Goal: Feedback & Contribution: Submit feedback/report problem

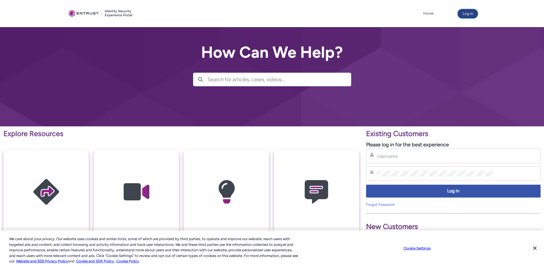
click at [463, 13] on button "Log in" at bounding box center [468, 13] width 20 height 9
click at [235, 82] on input "Search for articles, cases, videos..." at bounding box center [279, 79] width 143 height 13
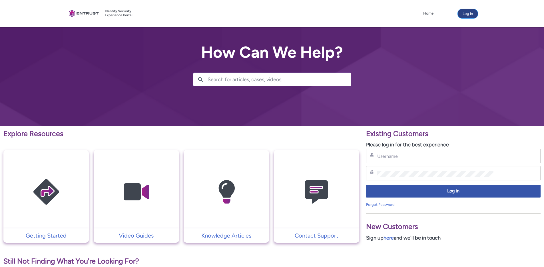
click at [473, 14] on button "Log in" at bounding box center [468, 13] width 20 height 9
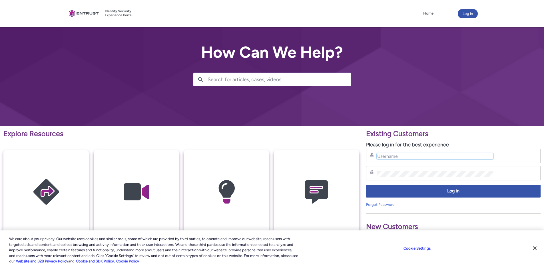
click at [396, 155] on input "Username" at bounding box center [435, 156] width 117 height 6
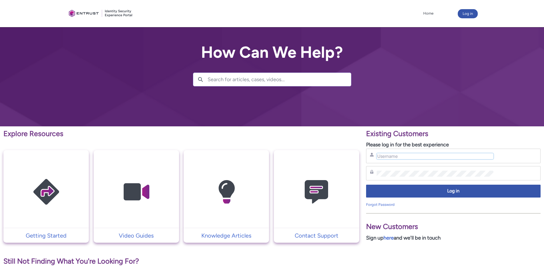
click at [396, 155] on input "Username" at bounding box center [435, 156] width 117 height 6
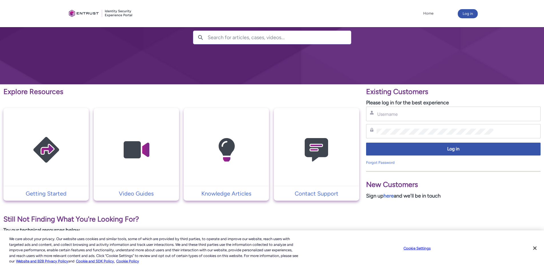
scroll to position [47, 0]
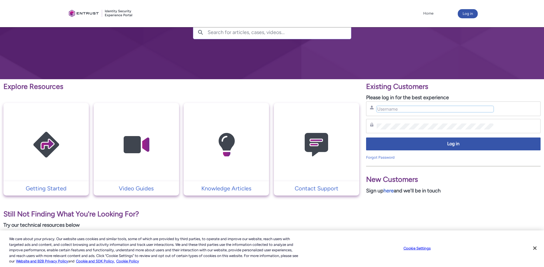
click at [388, 106] on input "Username" at bounding box center [435, 109] width 117 height 6
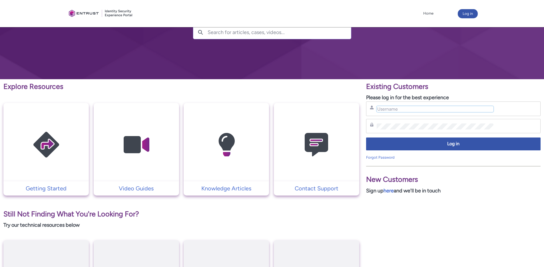
click at [391, 109] on input "Username" at bounding box center [435, 109] width 117 height 6
click at [382, 160] on div "Forgot Password" at bounding box center [453, 158] width 175 height 6
click at [385, 158] on link "Forgot Password" at bounding box center [380, 157] width 29 height 4
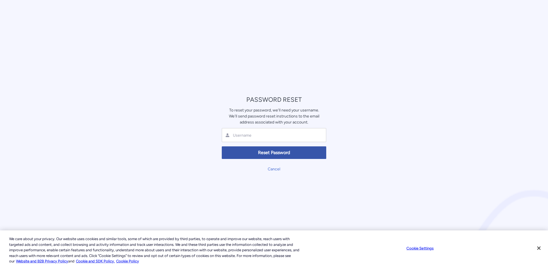
click at [273, 132] on div at bounding box center [274, 135] width 105 height 14
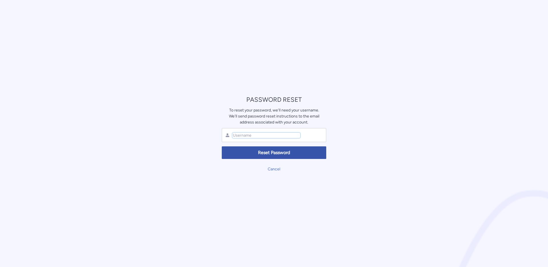
click at [263, 135] on input "text" at bounding box center [266, 135] width 68 height 5
type input "[EMAIL_ADDRESS][DOMAIN_NAME]"
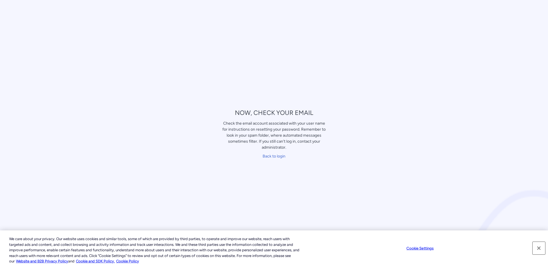
click at [538, 246] on button "Close" at bounding box center [539, 248] width 13 height 13
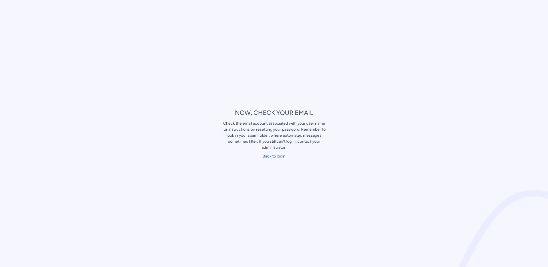
click at [276, 157] on link "Back to login" at bounding box center [274, 156] width 23 height 5
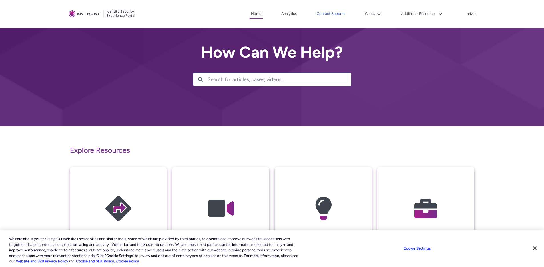
click at [328, 11] on link "Contact Support" at bounding box center [330, 13] width 31 height 9
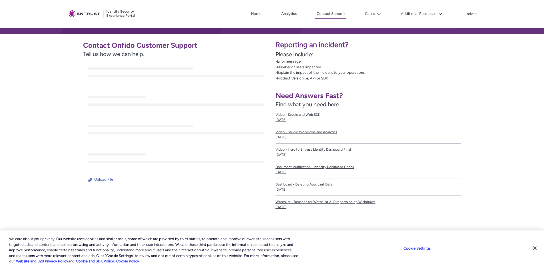
scroll to position [93, 0]
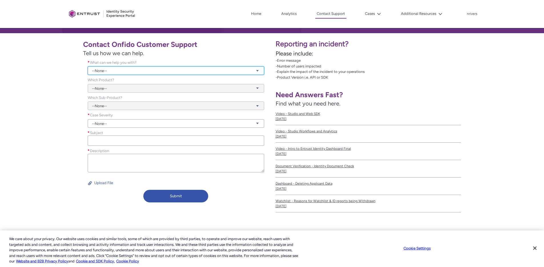
click at [140, 68] on link "--None--" at bounding box center [176, 70] width 177 height 9
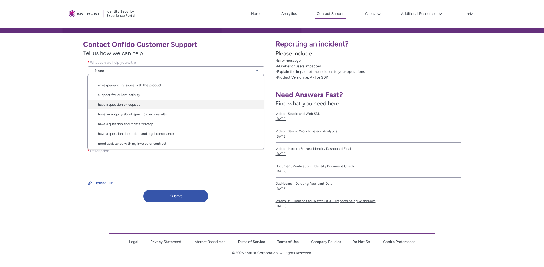
scroll to position [9, 0]
click at [132, 82] on link "I am experiencing issues with the product" at bounding box center [176, 83] width 176 height 10
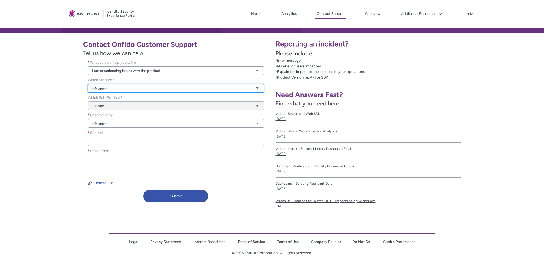
click at [120, 87] on link "--None--" at bounding box center [176, 88] width 177 height 9
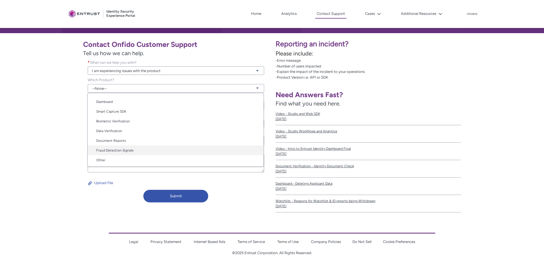
scroll to position [29, 0]
click at [108, 159] on link "Other" at bounding box center [176, 159] width 176 height 10
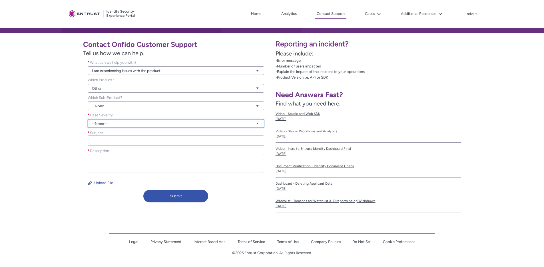
click at [118, 124] on link "--None--" at bounding box center [176, 123] width 177 height 9
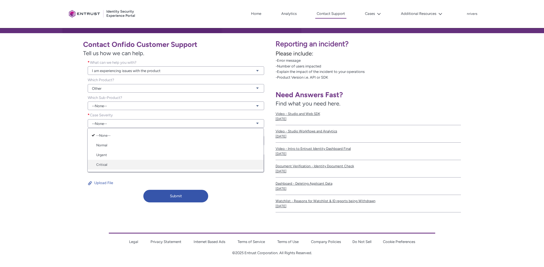
click at [117, 163] on link "Critical" at bounding box center [176, 165] width 176 height 10
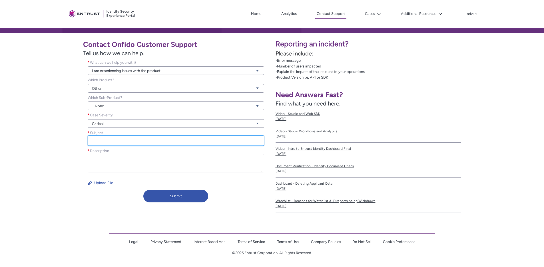
click at [116, 138] on input "Subject *" at bounding box center [176, 140] width 177 height 10
click at [115, 137] on input "Subject *" at bounding box center [176, 140] width 177 height 10
paste input "permissions_unavailable"
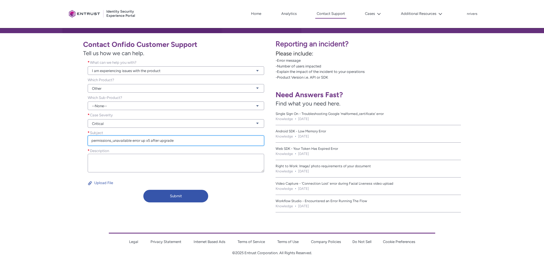
type input "permissions_unavailable error up x5 after upgrade"
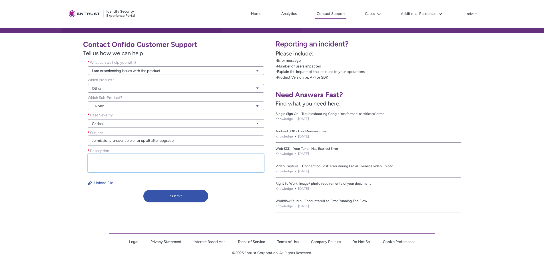
click at [125, 163] on textarea "Description *" at bounding box center [176, 163] width 177 height 19
paste textarea "Since upgrading to onfido-sdk-ui@14.43.0 we've noticed 5X the number of errors …"
click at [125, 163] on textarea "Description *" at bounding box center [176, 163] width 177 height 19
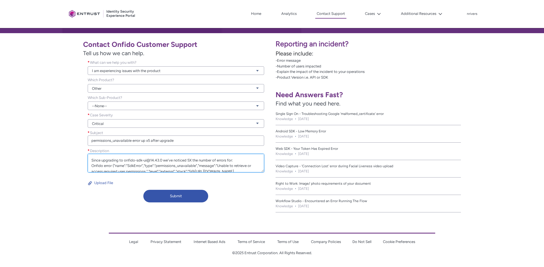
scroll to position [18, 0]
click at [132, 162] on textarea "Since upgrading to onfido-sdk-ui@14.43.0 we've noticed 5X the number of errors …" at bounding box center [176, 163] width 177 height 19
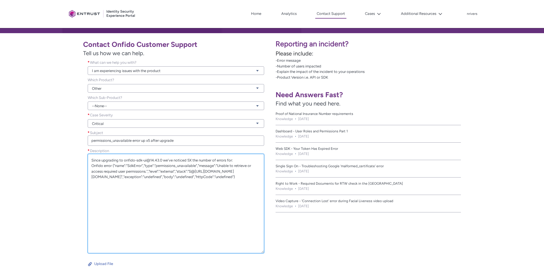
drag, startPoint x: 263, startPoint y: 170, endPoint x: 278, endPoint y: 249, distance: 80.7
click at [279, 250] on div "Contact Onfido Customer Support Tell us how we can help. What can we help you w…" at bounding box center [272, 161] width 544 height 256
click at [132, 186] on textarea "Since upgrading to onfido-sdk-ui@14.43.0 we've noticed 5X the number of errors …" at bounding box center [176, 203] width 177 height 99
click at [112, 166] on textarea "Since upgrading to onfido-sdk-ui@14.43.0 we've noticed 5X the number of errors …" at bounding box center [176, 203] width 177 height 99
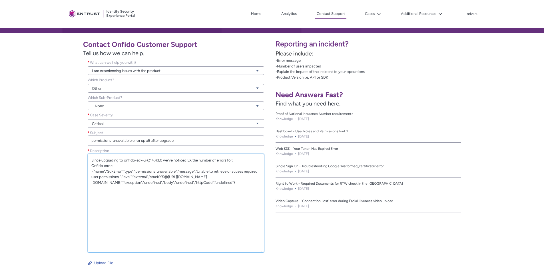
drag, startPoint x: 133, startPoint y: 192, endPoint x: 125, endPoint y: 197, distance: 9.0
click at [132, 193] on textarea "Since upgrading to onfido-sdk-ui@14.43.0 we've noticed 5X the number of errors …" at bounding box center [176, 203] width 177 height 99
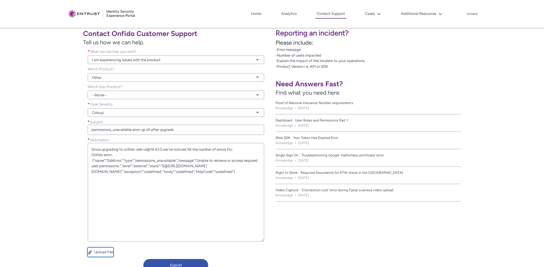
click at [99, 251] on button "Upload File" at bounding box center [101, 251] width 26 height 9
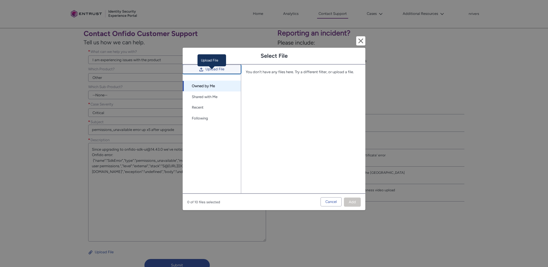
click at [209, 73] on span "Upload File" at bounding box center [215, 69] width 19 height 9
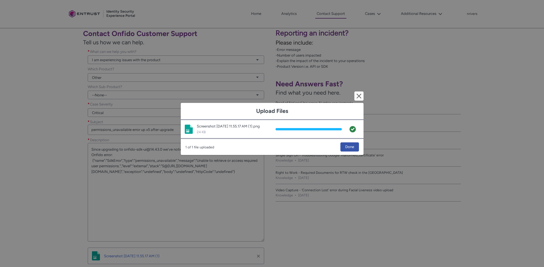
click at [111, 193] on div "Upload Files Cancel and close Image file Screenshot 2025-08-27 at 11.55.17 AM (…" at bounding box center [272, 133] width 544 height 267
click at [349, 146] on span "Done" at bounding box center [349, 147] width 9 height 9
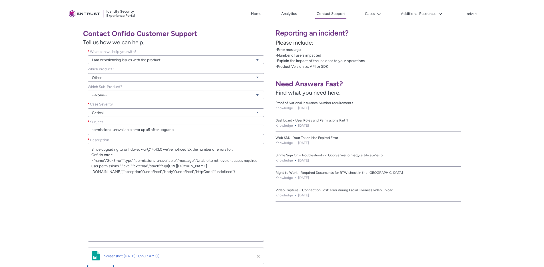
scroll to position [111, 0]
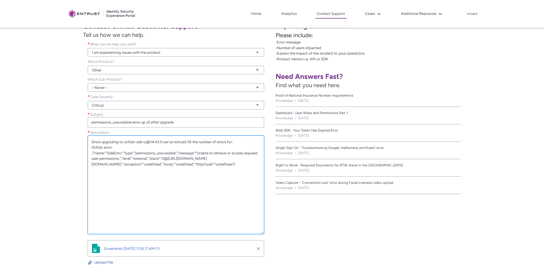
click at [140, 198] on textarea "Since upgrading to onfido-sdk-ui@14.43.0 we've noticed 5X the number of errors …" at bounding box center [176, 184] width 177 height 99
paste textarea "From the docs: permissions_unavailable This error will be returned if the SDK w…"
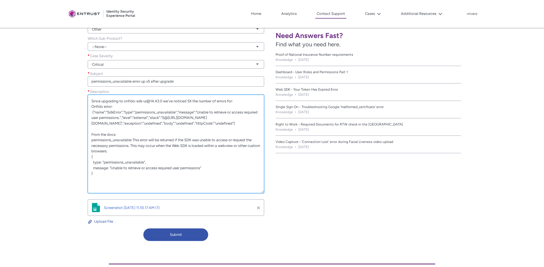
scroll to position [183, 0]
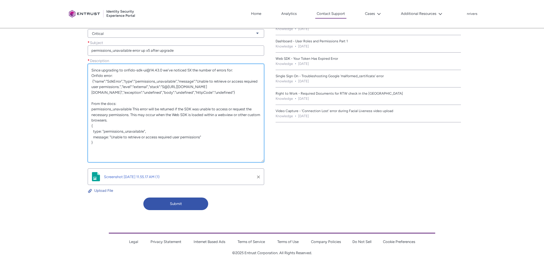
click at [123, 156] on textarea "Since upgrading to onfido-sdk-ui@14.43.0 we've noticed 5X the number of errors …" at bounding box center [176, 113] width 177 height 99
click at [100, 149] on textarea "Since upgrading to onfido-sdk-ui@14.43.0 we've noticed 5X the number of errors …" at bounding box center [176, 113] width 177 height 99
paste textarea "The error definitely happens more frequent on Mobile apps, but web also saw a b…"
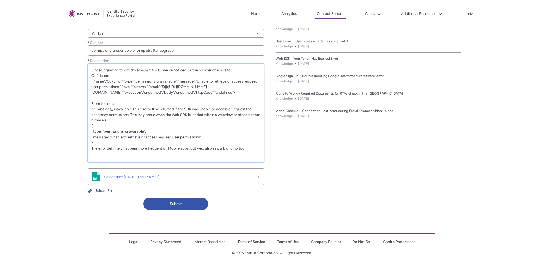
click at [102, 117] on textarea "Since upgrading to onfido-sdk-ui@14.43.0 we've noticed 5X the number of errors …" at bounding box center [176, 113] width 177 height 99
click at [101, 122] on textarea "Since upgrading to onfido-sdk-ui@14.43.0 we've noticed 5X the number of errors …" at bounding box center [176, 113] width 177 height 99
click at [175, 125] on textarea "Since upgrading to onfido-sdk-ui@14.43.0 we've noticed 5X the number of errors …" at bounding box center [176, 113] width 177 height 99
drag, startPoint x: 141, startPoint y: 155, endPoint x: 83, endPoint y: 83, distance: 91.8
click at [83, 83] on div "Description * Since upgrading to onfido-sdk-ui@14.43.0 we've noticed 5X the num…" at bounding box center [176, 112] width 186 height 108
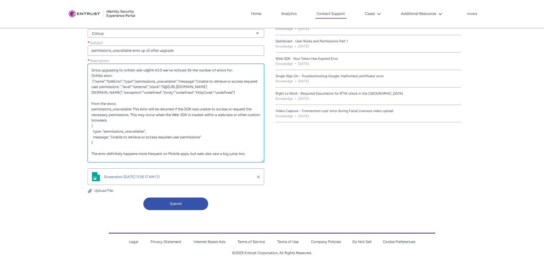
paste textarea "rom the docs: permissions_unavailable This error will be returned if the SDK wa…"
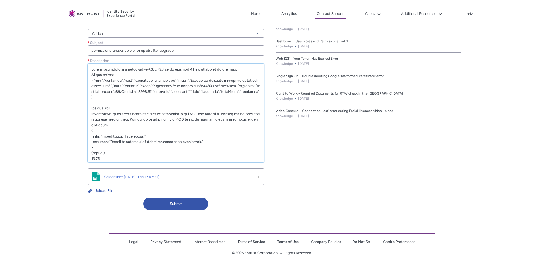
scroll to position [0, 0]
click at [91, 115] on textarea "Description *" at bounding box center [176, 113] width 177 height 99
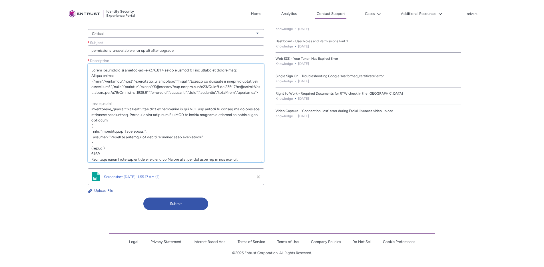
drag, startPoint x: 121, startPoint y: 116, endPoint x: 76, endPoint y: 118, distance: 44.3
click at [76, 118] on div "Contact Onfido Customer Support Tell us how we can help. What can we help you w…" at bounding box center [135, 80] width 265 height 266
click at [112, 116] on textarea "Description *" at bounding box center [176, 113] width 177 height 99
click at [122, 114] on textarea "Description *" at bounding box center [176, 113] width 177 height 99
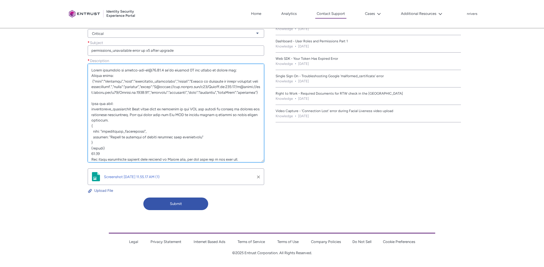
drag, startPoint x: 117, startPoint y: 115, endPoint x: 81, endPoint y: 116, distance: 35.7
click at [81, 116] on div "Contact Onfido Customer Support Tell us how we can help. What can we help you w…" at bounding box center [135, 80] width 265 height 266
click at [152, 118] on textarea "Description *" at bounding box center [176, 113] width 177 height 99
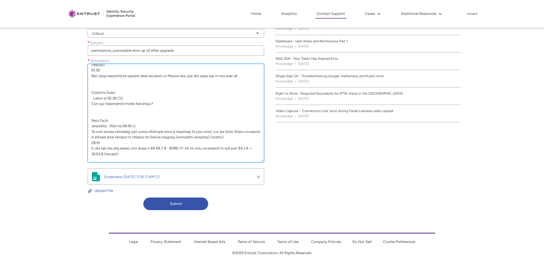
scroll to position [85, 0]
drag, startPoint x: 146, startPoint y: 135, endPoint x: 77, endPoint y: 136, distance: 69.4
click at [77, 136] on div "Contact Onfido Customer Support Tell us how we can help. What can we help you w…" at bounding box center [135, 80] width 265 height 266
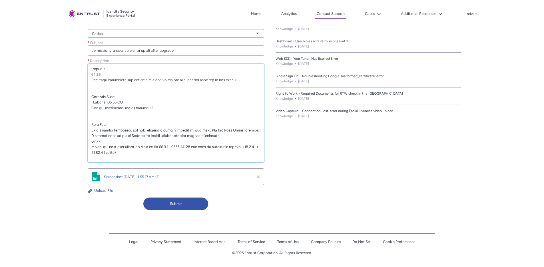
drag, startPoint x: 116, startPoint y: 109, endPoint x: 79, endPoint y: 109, distance: 37.1
click at [79, 109] on div "Contact Onfido Customer Support Tell us how we can help. What can we help you w…" at bounding box center [135, 80] width 265 height 266
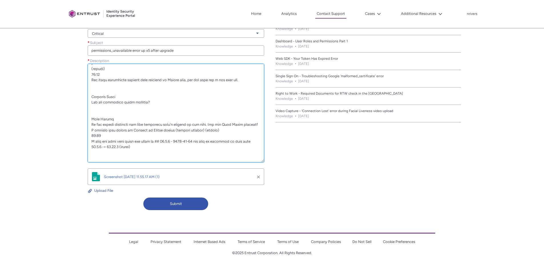
click at [204, 89] on textarea "Description *" at bounding box center [176, 113] width 177 height 99
drag, startPoint x: 111, startPoint y: 143, endPoint x: 80, endPoint y: 143, distance: 30.8
click at [80, 143] on div "Contact Onfido Customer Support Tell us how we can help. What can we help you w…" at bounding box center [135, 80] width 265 height 266
drag, startPoint x: 143, startPoint y: 147, endPoint x: 121, endPoint y: 147, distance: 22.3
click at [118, 147] on textarea "Description *" at bounding box center [176, 113] width 177 height 99
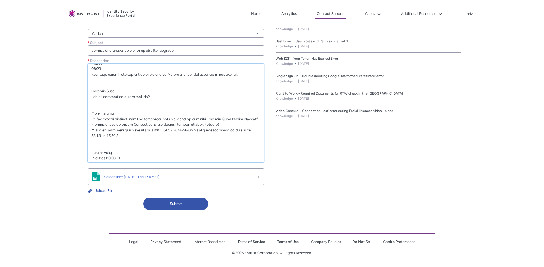
click at [191, 110] on textarea "Description *" at bounding box center [176, 113] width 177 height 99
drag, startPoint x: 207, startPoint y: 135, endPoint x: 234, endPoint y: 137, distance: 26.9
click at [234, 137] on textarea "Description *" at bounding box center [176, 113] width 177 height 99
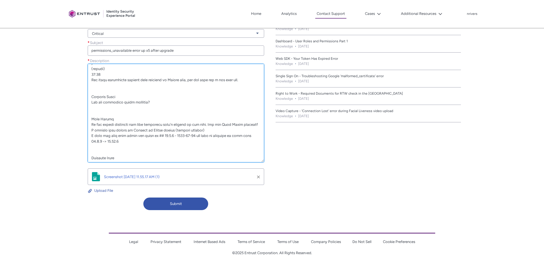
click at [188, 97] on textarea "Description *" at bounding box center [176, 113] width 177 height 99
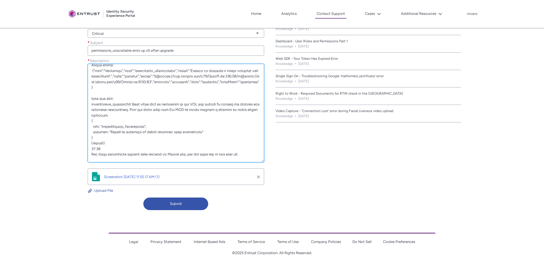
scroll to position [0, 0]
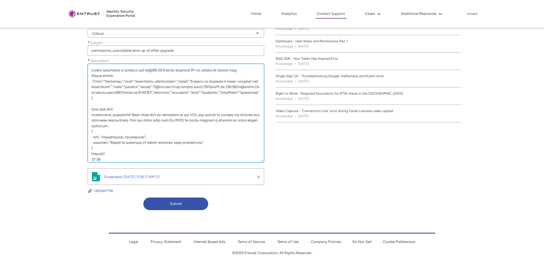
drag, startPoint x: 119, startPoint y: 115, endPoint x: 88, endPoint y: 115, distance: 30.8
click at [88, 115] on textarea "Description *" at bounding box center [176, 113] width 177 height 99
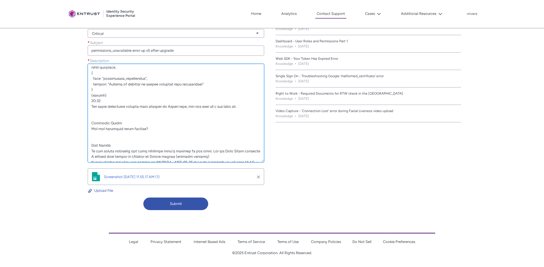
scroll to position [76, 0]
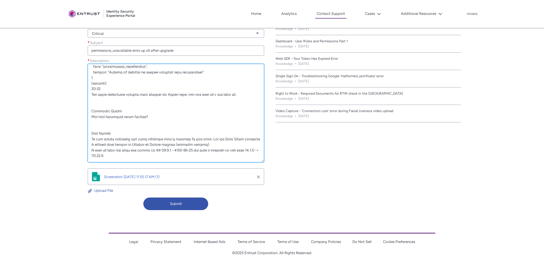
drag, startPoint x: 115, startPoint y: 138, endPoint x: 83, endPoint y: 137, distance: 32.0
click at [83, 137] on div "Description *" at bounding box center [176, 112] width 186 height 108
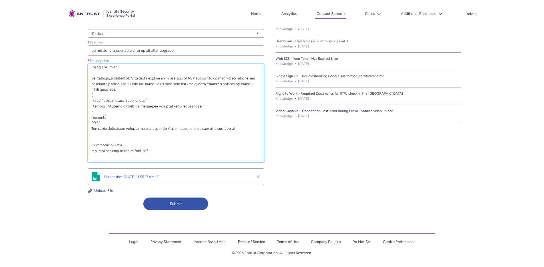
scroll to position [8, 0]
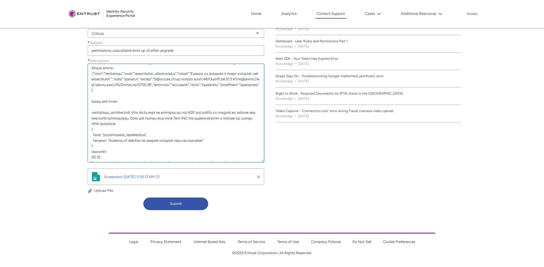
click at [100, 112] on textarea "Description *" at bounding box center [176, 113] width 177 height 99
paste textarea "Nick Rivers"
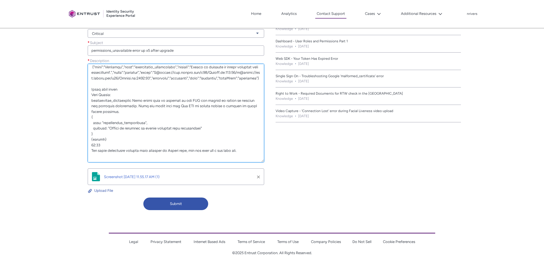
scroll to position [25, 0]
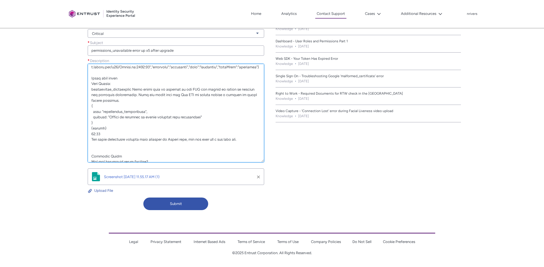
click at [91, 101] on textarea "Description *" at bounding box center [176, 113] width 177 height 99
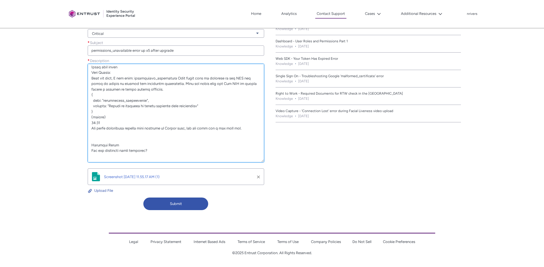
scroll to position [48, 0]
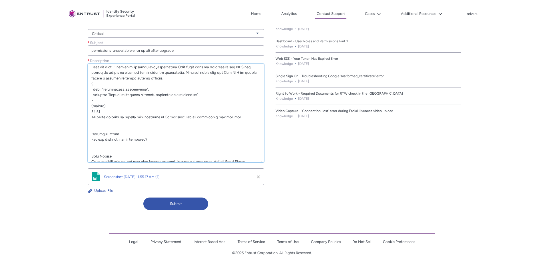
drag, startPoint x: 108, startPoint y: 116, endPoint x: 82, endPoint y: 117, distance: 25.7
click at [82, 117] on div "Contact Onfido Customer Support Tell us how we can help. What can we help you w…" at bounding box center [135, 80] width 265 height 266
drag, startPoint x: 102, startPoint y: 123, endPoint x: 86, endPoint y: 123, distance: 16.0
click at [87, 123] on div "Description *" at bounding box center [176, 111] width 179 height 106
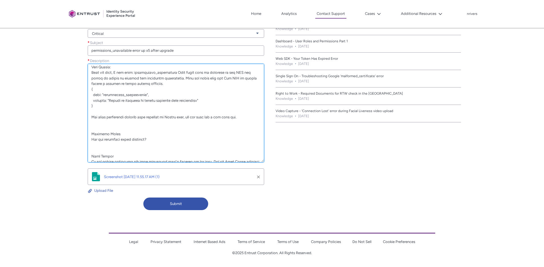
click at [108, 132] on textarea "Description *" at bounding box center [176, 113] width 177 height 99
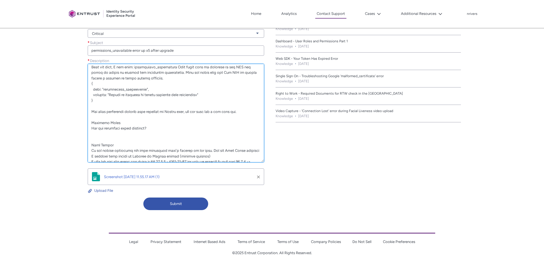
click at [107, 119] on textarea "Description *" at bounding box center [176, 113] width 177 height 99
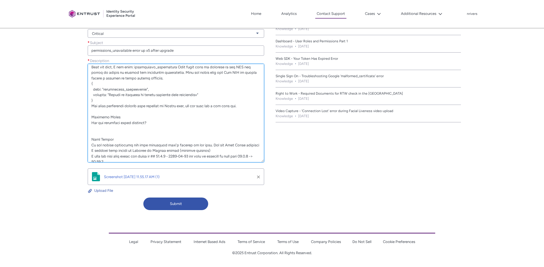
click at [109, 148] on textarea "Description *" at bounding box center [176, 113] width 177 height 99
click at [106, 144] on textarea "Description *" at bounding box center [176, 113] width 177 height 99
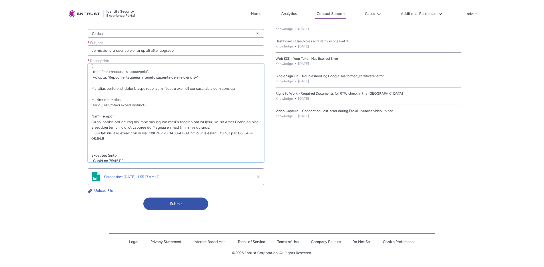
scroll to position [79, 0]
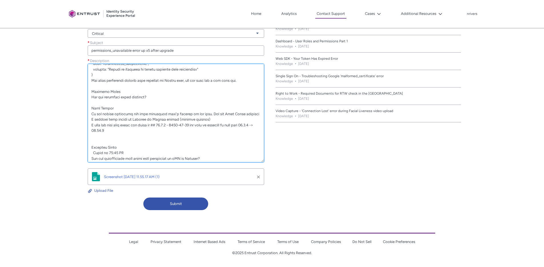
click at [91, 119] on textarea "Description *" at bounding box center [176, 113] width 177 height 99
click at [114, 145] on textarea "Description *" at bounding box center [176, 113] width 177 height 99
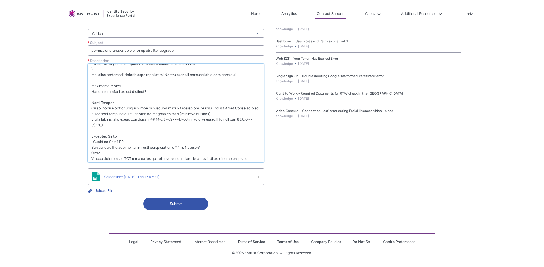
drag, startPoint x: 130, startPoint y: 152, endPoint x: 71, endPoint y: 152, distance: 58.6
click at [71, 152] on div "Contact Onfido Customer Support Tell us how we can help. What can we help you w…" at bounding box center [135, 80] width 265 height 266
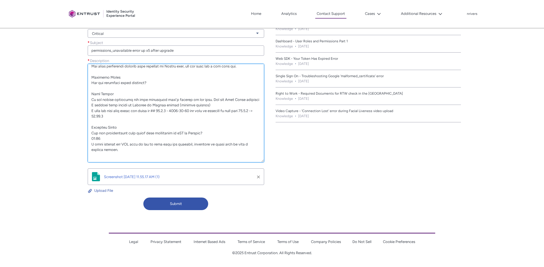
drag, startPoint x: 121, startPoint y: 144, endPoint x: 72, endPoint y: 144, distance: 49.1
click at [72, 144] on div "Contact Onfido Customer Support Tell us how we can help. What can we help you w…" at bounding box center [135, 80] width 265 height 266
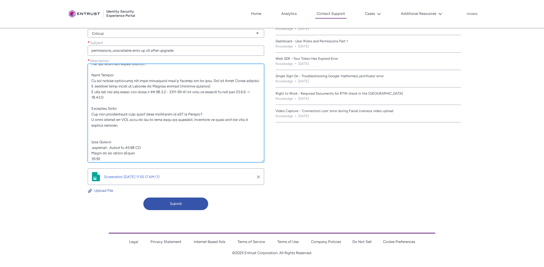
scroll to position [114, 0]
click at [115, 140] on textarea "Description *" at bounding box center [176, 113] width 177 height 99
drag, startPoint x: 142, startPoint y: 144, endPoint x: 72, endPoint y: 146, distance: 69.7
click at [72, 146] on div "Contact Onfido Customer Support Tell us how we can help. What can we help you w…" at bounding box center [135, 80] width 265 height 266
drag, startPoint x: 115, startPoint y: 151, endPoint x: 78, endPoint y: 151, distance: 37.1
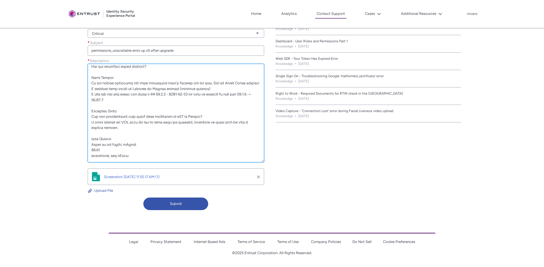
click at [78, 151] on div "Contact Onfido Customer Support Tell us how we can help. What can we help you w…" at bounding box center [135, 80] width 265 height 266
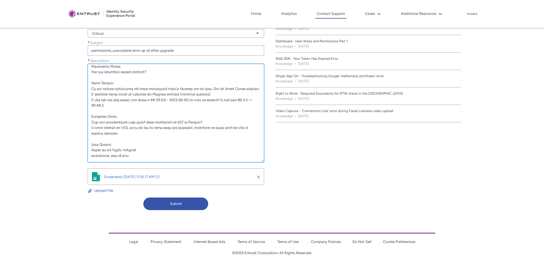
scroll to position [132, 0]
click at [165, 140] on textarea "Description *" at bounding box center [176, 113] width 177 height 99
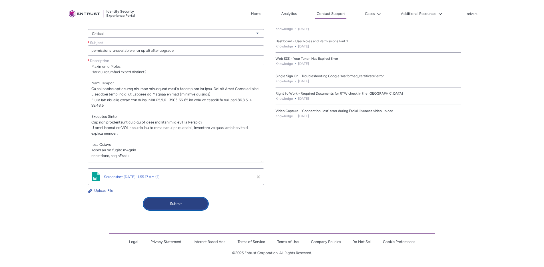
type textarea "Since upgrading to onfido-sdk-ui@14.43.0 we've noticed 5X the number of errors …"
click at [179, 199] on button "Submit" at bounding box center [175, 203] width 65 height 13
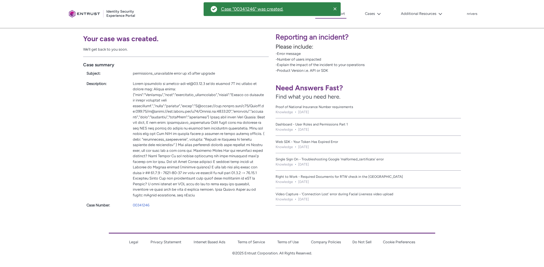
scroll to position [95, 0]
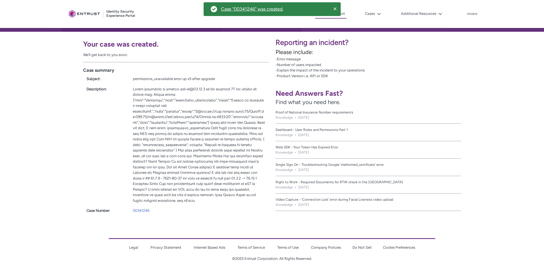
click at [207, 142] on div at bounding box center [199, 144] width 132 height 117
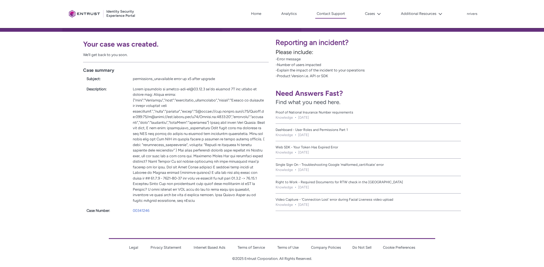
click at [163, 155] on div at bounding box center [199, 144] width 132 height 117
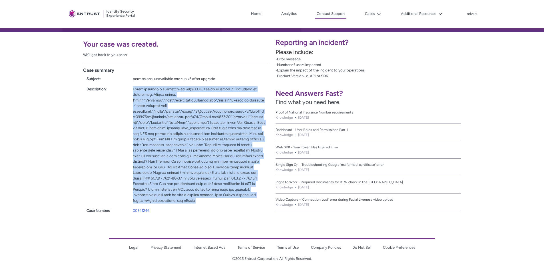
click at [163, 155] on div at bounding box center [199, 144] width 132 height 117
